Goal: Information Seeking & Learning: Find specific fact

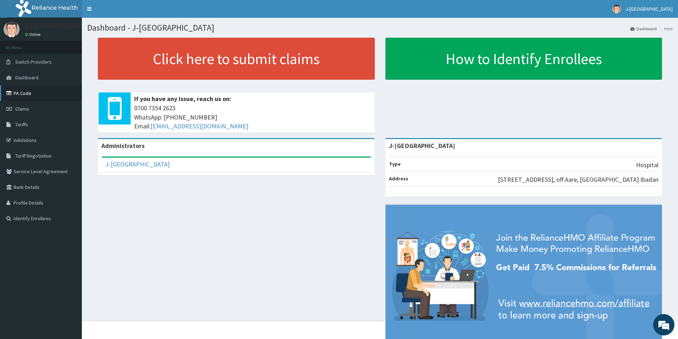
click at [24, 95] on link "PA Code" at bounding box center [41, 93] width 82 height 16
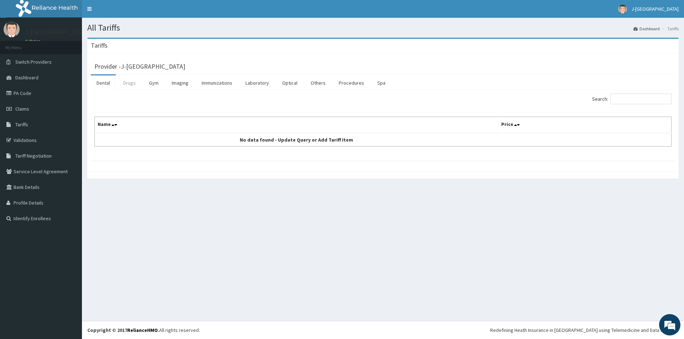
click at [135, 84] on link "Drugs" at bounding box center [130, 82] width 24 height 15
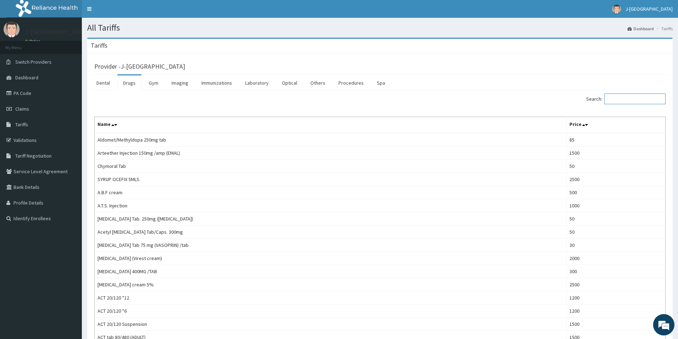
click at [620, 96] on input "Search:" at bounding box center [635, 99] width 61 height 11
type input "457"
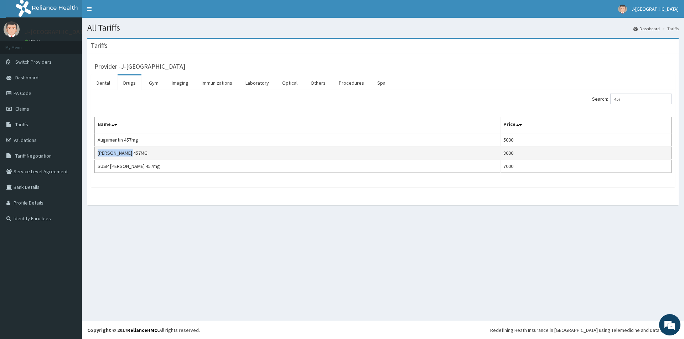
drag, startPoint x: 97, startPoint y: 154, endPoint x: 139, endPoint y: 156, distance: 42.4
click at [139, 156] on td "[PERSON_NAME] 457MG" at bounding box center [298, 153] width 406 height 13
copy td "[PERSON_NAME] 457MG"
